Goal: Check status: Check status

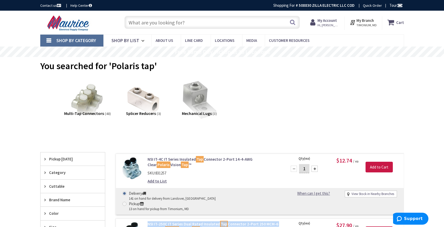
click at [330, 22] on strong "My Account" at bounding box center [327, 20] width 19 height 5
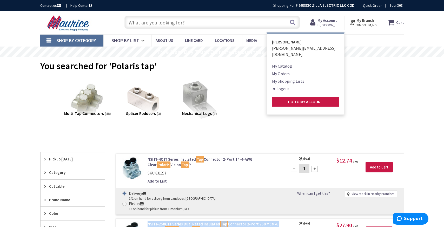
click at [287, 70] on link "My Orders" at bounding box center [281, 73] width 18 height 6
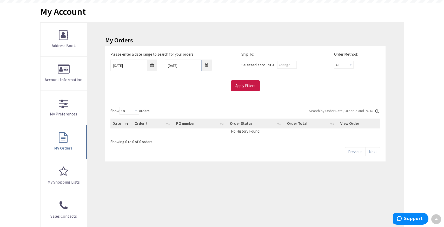
scroll to position [56, 0]
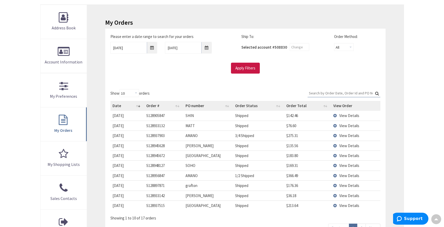
type input "[GEOGRAPHIC_DATA], [GEOGRAPHIC_DATA]"
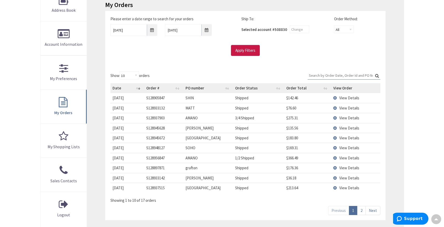
scroll to position [0, 0]
click at [361, 211] on link "2" at bounding box center [361, 210] width 9 height 9
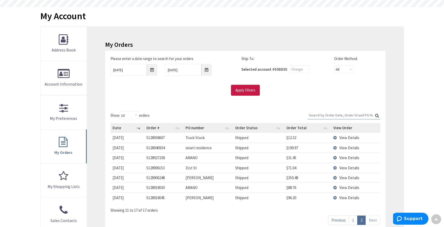
scroll to position [36, 0]
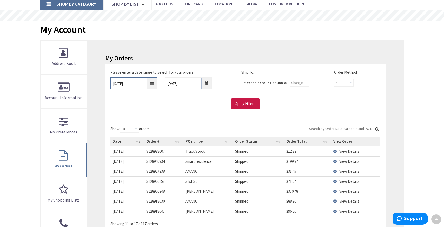
click at [151, 84] on input "10/1/2025" at bounding box center [133, 83] width 47 height 12
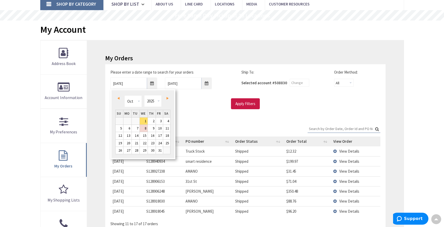
click at [117, 99] on span "Prev" at bounding box center [118, 98] width 2 height 3
click at [162, 121] on link "1" at bounding box center [159, 120] width 7 height 7
type input "08/01/2025"
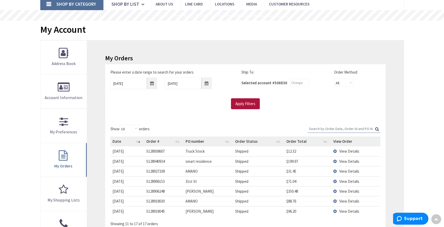
click at [250, 103] on input "Apply Filters" at bounding box center [245, 103] width 29 height 11
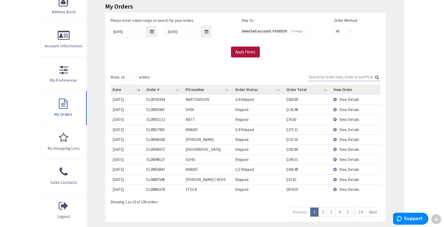
scroll to position [92, 0]
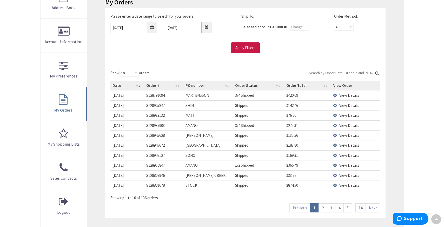
click at [351, 186] on span "View Details" at bounding box center [349, 185] width 20 height 5
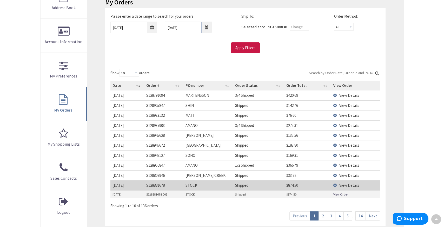
click at [342, 194] on link "View Order" at bounding box center [340, 194] width 15 height 4
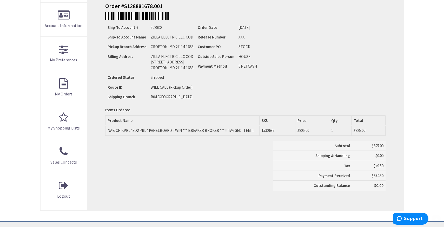
scroll to position [169, 0]
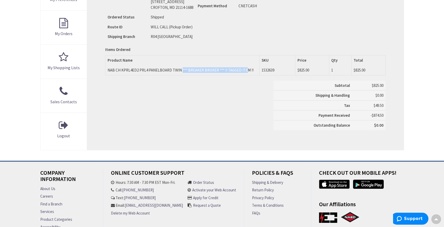
drag, startPoint x: 108, startPoint y: 70, endPoint x: 178, endPoint y: 72, distance: 70.5
click at [178, 72] on td "NAB CH KPRL4ED2 PRL4 PANELBOARD TWIN *** BREAKER BROKER *** !! TAGGED ITEM !!" at bounding box center [183, 70] width 154 height 10
copy td "NAB CH KPRL4ED2 PRL4 PANELBOARD TWIN"
drag, startPoint x: 178, startPoint y: 71, endPoint x: 247, endPoint y: 2, distance: 97.8
click at [0, 0] on div "Skip to Content Toggle Nav Search Cart My Cart Close" at bounding box center [222, 51] width 444 height 418
